Goal: Transaction & Acquisition: Obtain resource

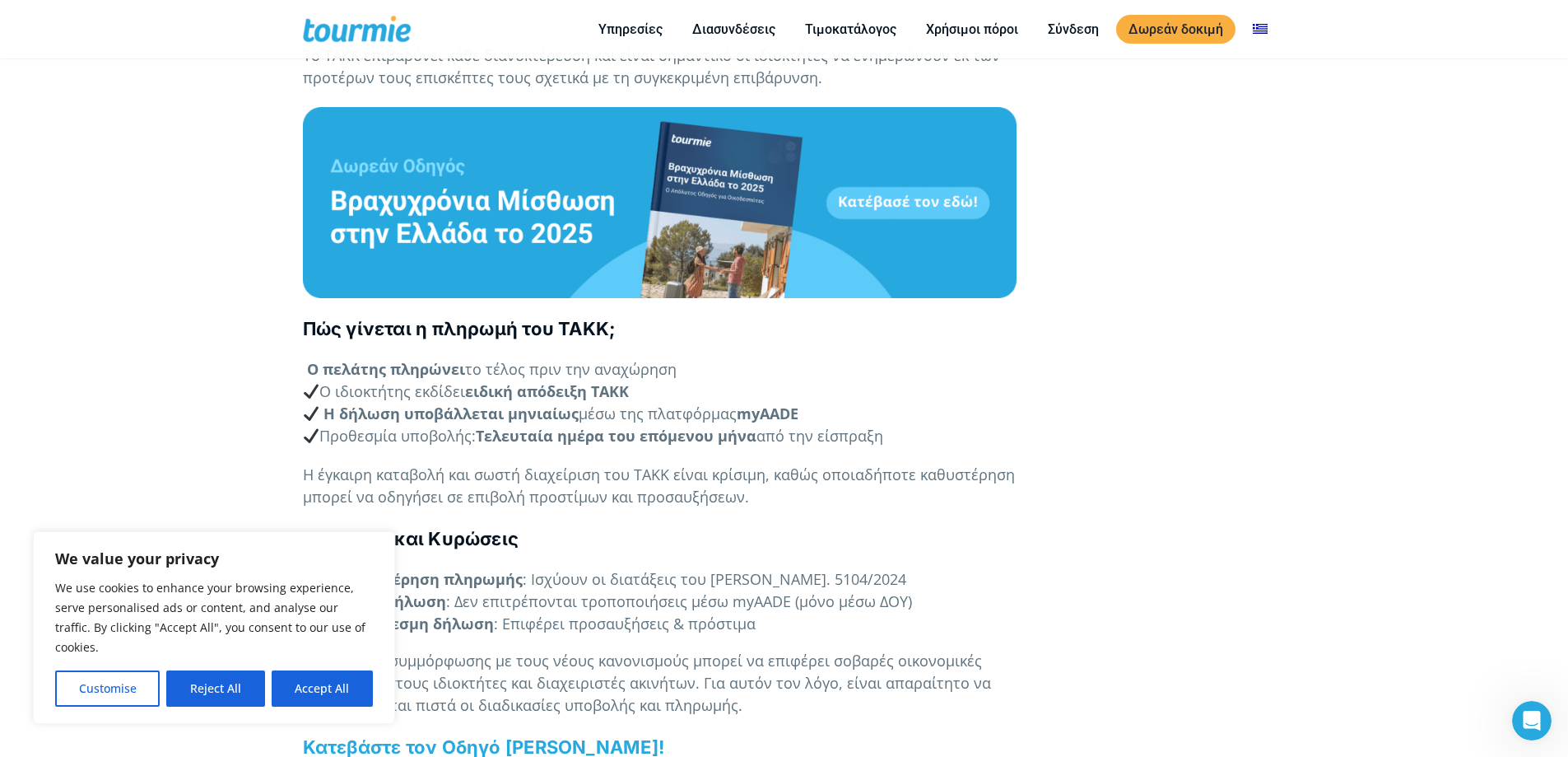
scroll to position [1768, 0]
click at [239, 694] on button "Reject All" at bounding box center [215, 689] width 98 height 37
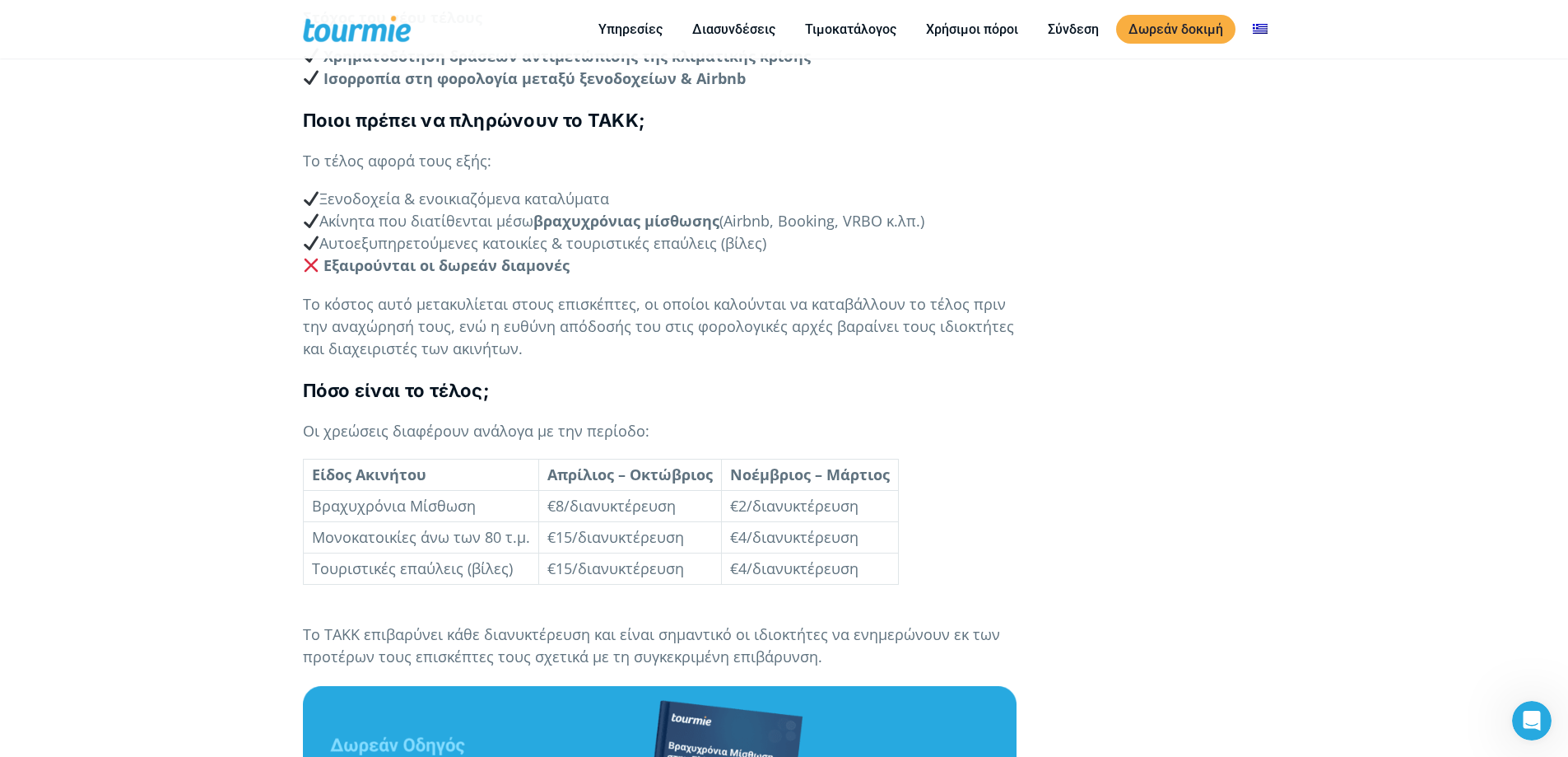
scroll to position [1192, 0]
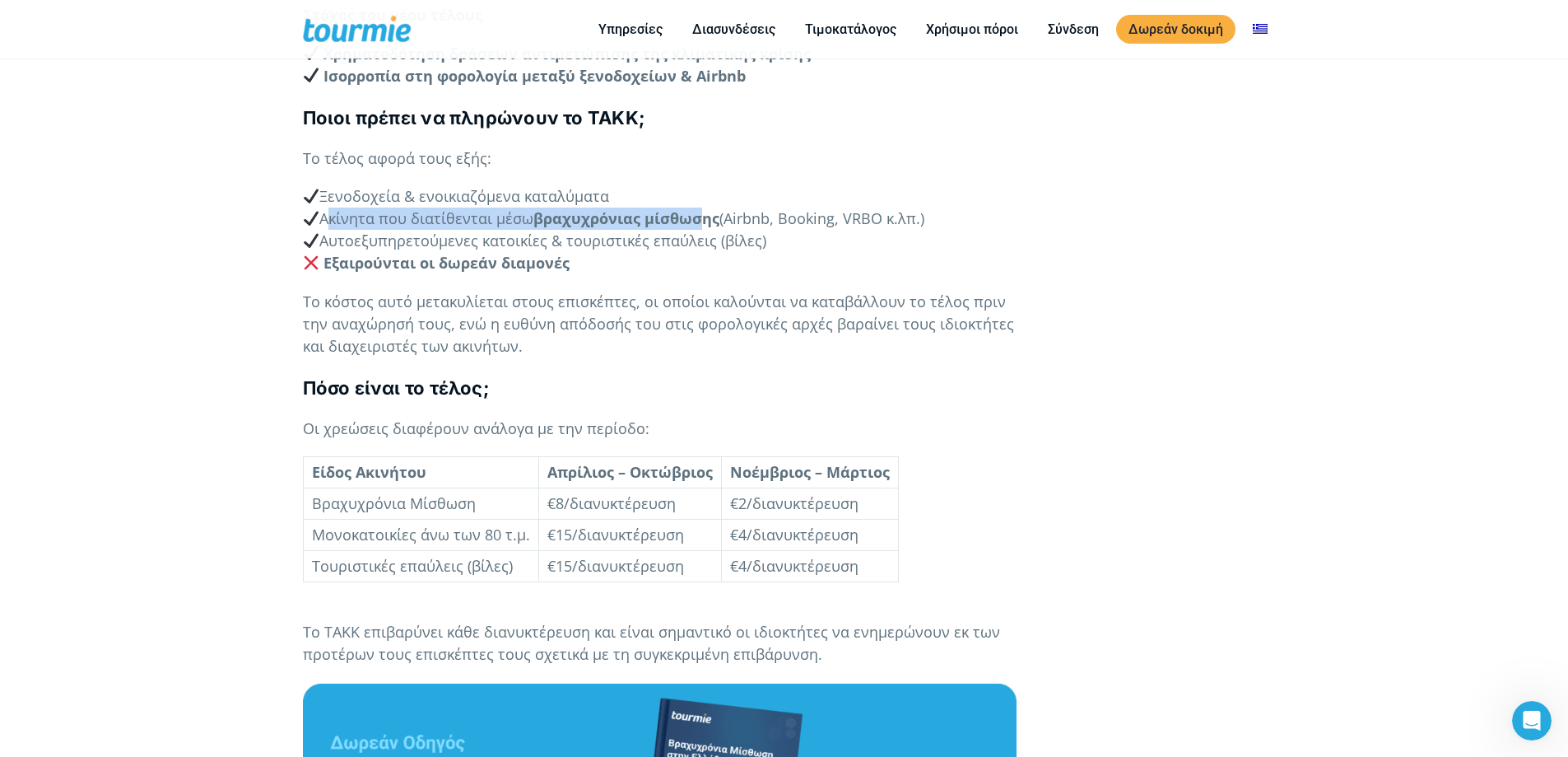
drag, startPoint x: 325, startPoint y: 239, endPoint x: 706, endPoint y: 237, distance: 381.0
click at [706, 237] on p "Ξενοδοχεία & ενοικιαζόμενα καταλύματα Ακίνητα που διατίθενται μέσω βραχυχρόνιας…" at bounding box center [659, 230] width 713 height 89
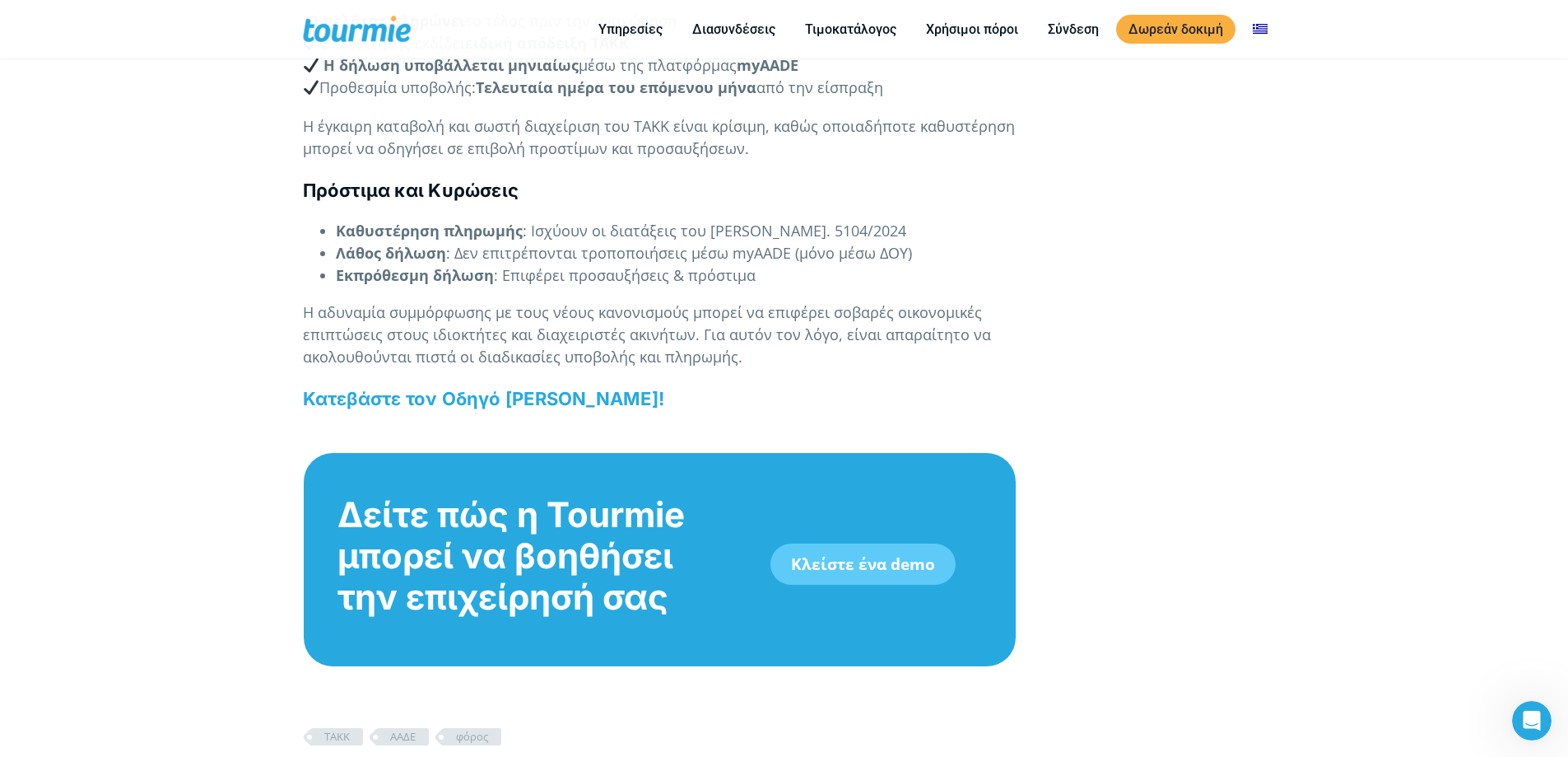
scroll to position [2119, 0]
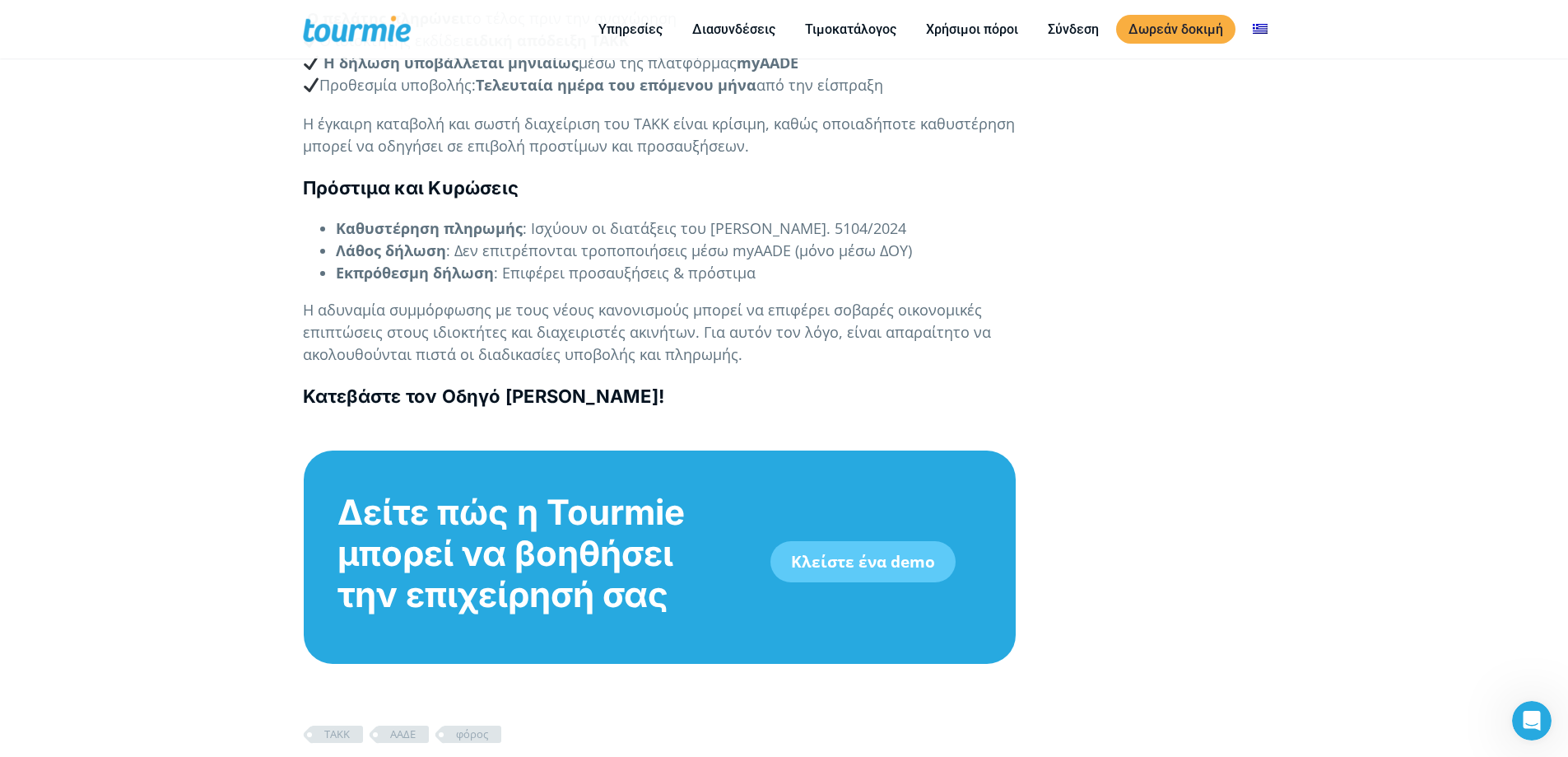
click at [598, 406] on b "Κατεβάστε τον Οδηγό [PERSON_NAME]!" at bounding box center [483, 396] width 361 height 21
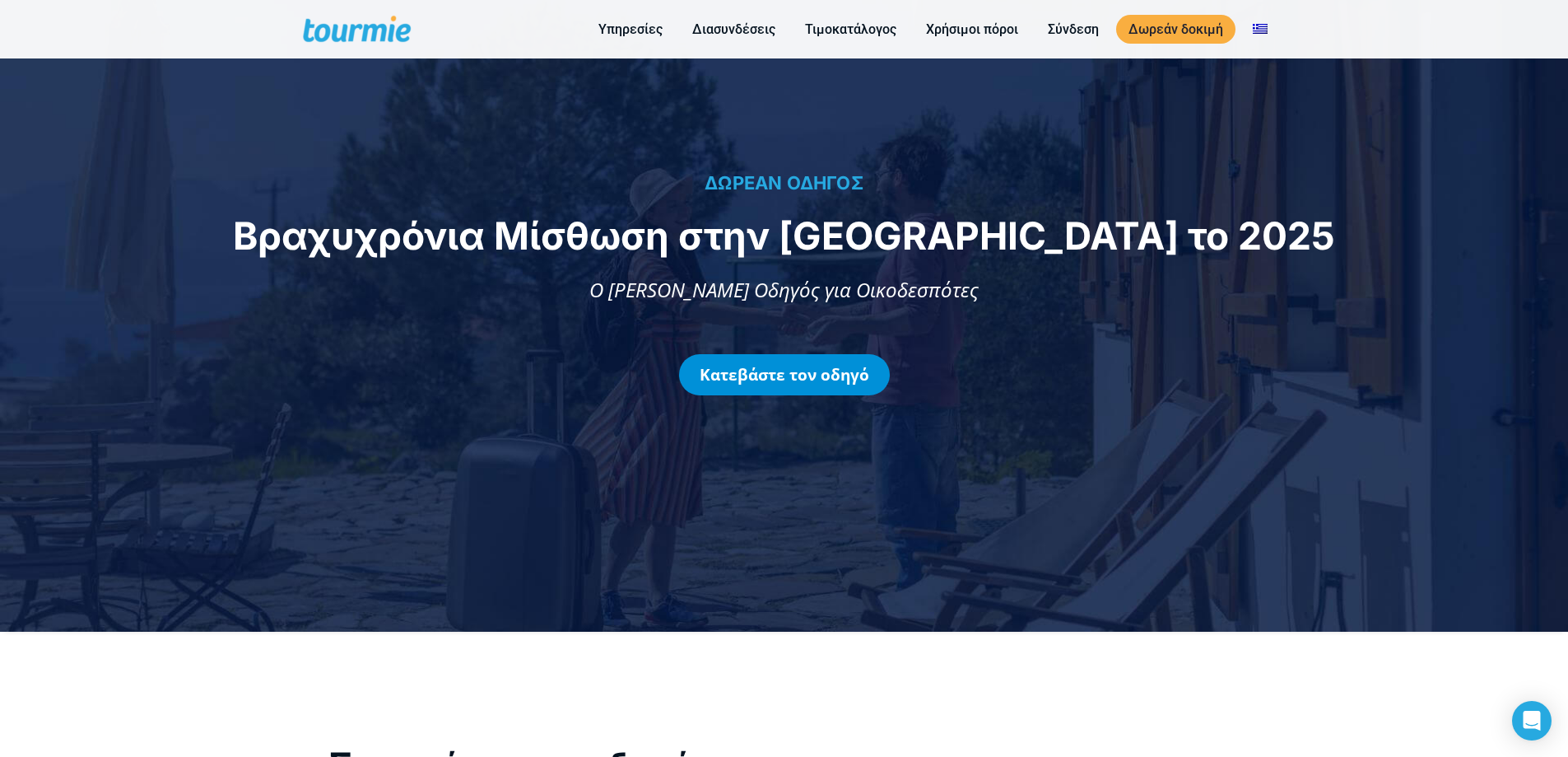
click at [756, 376] on link "Κατεβάστε τον οδηγό" at bounding box center [784, 375] width 210 height 41
